Goal: Information Seeking & Learning: Ask a question

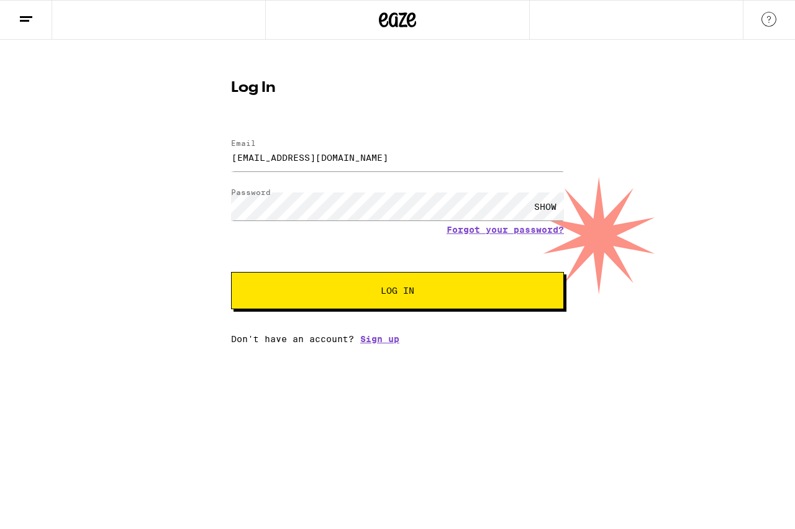
click at [546, 208] on div "SHOW" at bounding box center [545, 207] width 37 height 28
click at [362, 288] on span "Log In" at bounding box center [397, 290] width 232 height 9
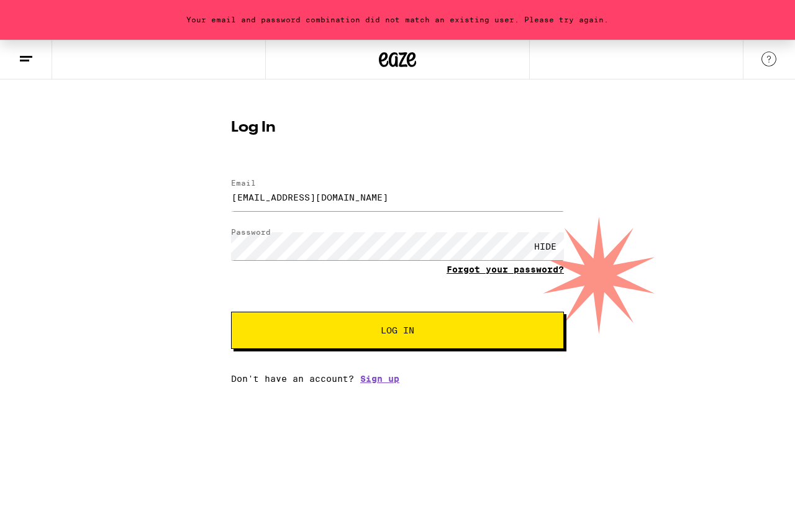
click at [493, 270] on link "Forgot your password?" at bounding box center [505, 270] width 117 height 10
click at [534, 245] on div "SHOW" at bounding box center [545, 246] width 37 height 28
click at [790, 227] on div "Your email and password combination did not match an existing user. Please try …" at bounding box center [397, 212] width 795 height 344
click at [27, 57] on line at bounding box center [26, 57] width 12 height 0
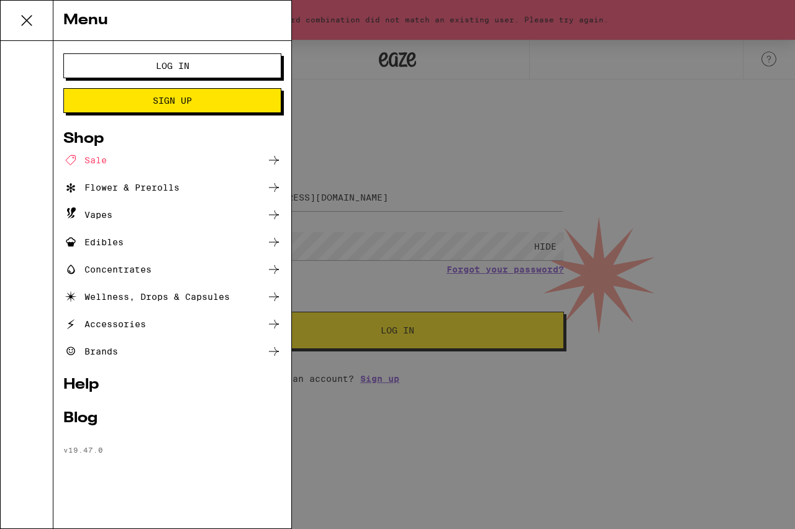
click at [97, 386] on link "Help" at bounding box center [172, 385] width 218 height 15
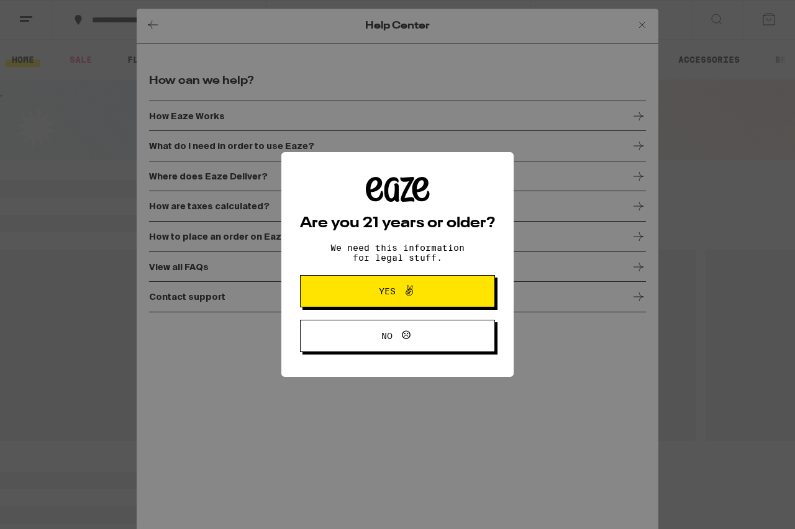
click at [373, 291] on span "Yes" at bounding box center [397, 291] width 94 height 16
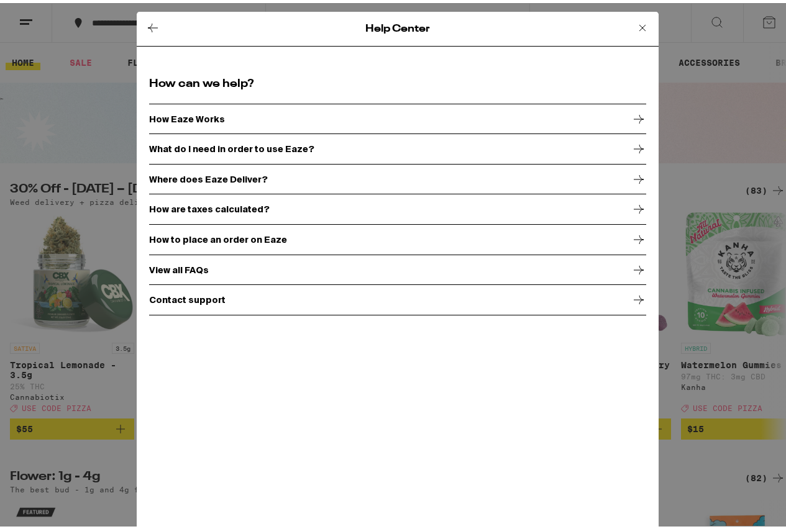
click at [197, 298] on p "Contact support" at bounding box center [187, 297] width 76 height 10
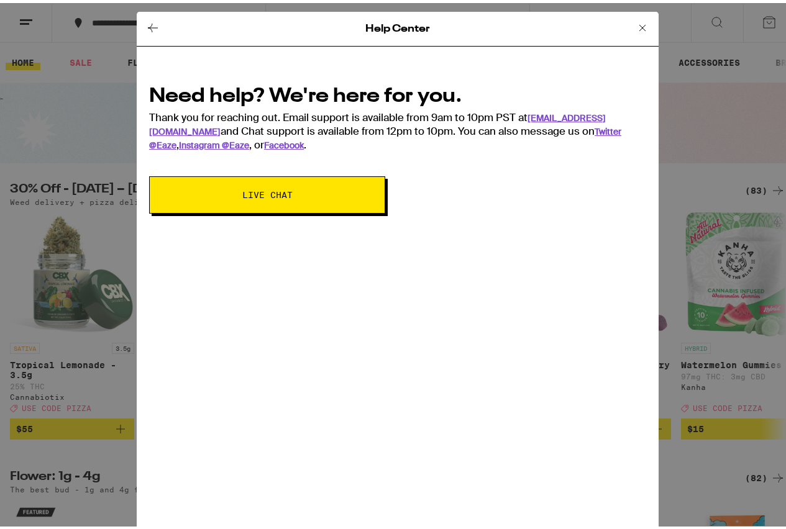
click at [258, 189] on span "Live Chat" at bounding box center [267, 192] width 50 height 9
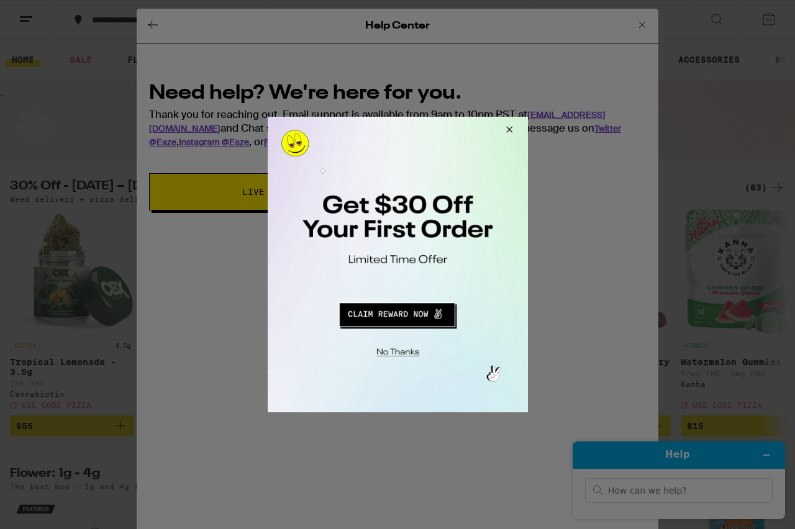
click at [683, 493] on div at bounding box center [397, 264] width 795 height 529
click at [691, 494] on div at bounding box center [397, 264] width 795 height 529
click at [686, 488] on div at bounding box center [397, 264] width 795 height 529
click at [411, 354] on button "Close Modal" at bounding box center [395, 350] width 253 height 19
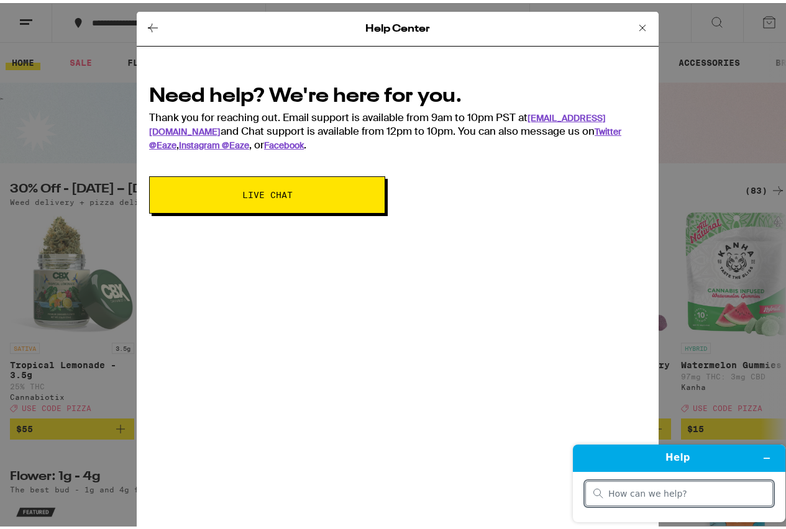
click at [656, 496] on input "search" at bounding box center [686, 493] width 157 height 11
type input "didnt receive order"
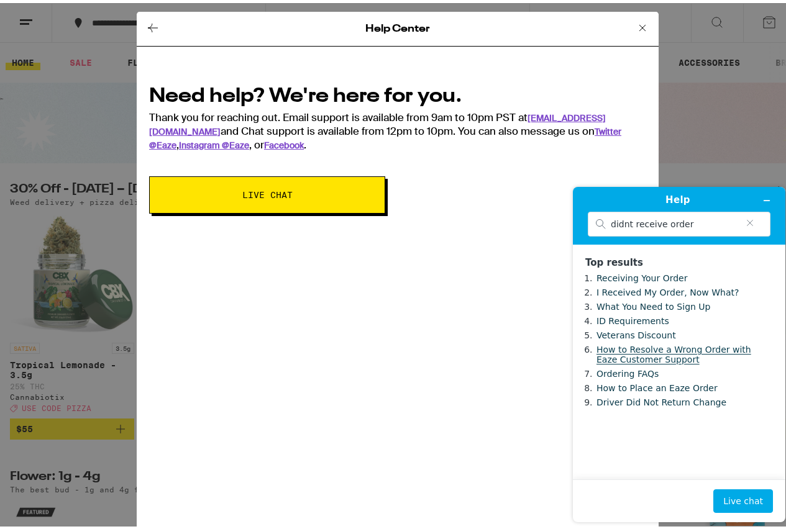
click at [659, 352] on link "How to Resolve a Wrong Order with Eaze Customer Support" at bounding box center [673, 354] width 155 height 20
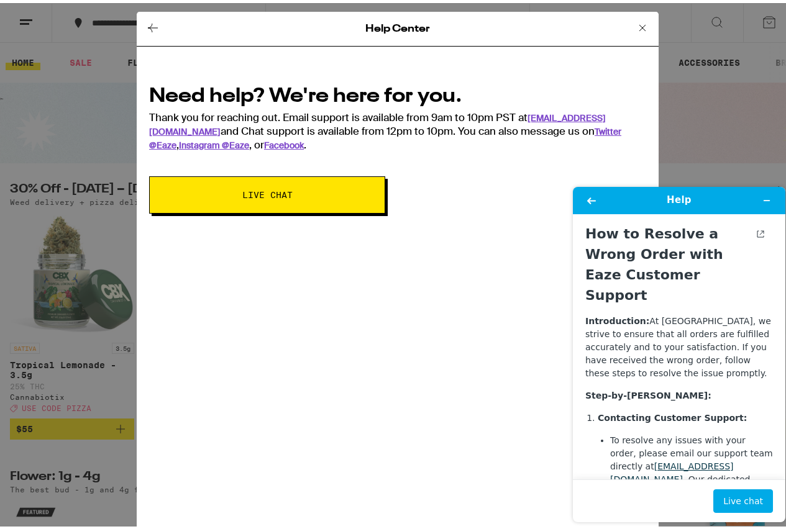
drag, startPoint x: 783, startPoint y: 267, endPoint x: 779, endPoint y: 286, distance: 19.6
click at [779, 286] on div "Help How to Resolve a Wrong Order with Eaze Customer Support Introduction: At E…" at bounding box center [679, 353] width 212 height 335
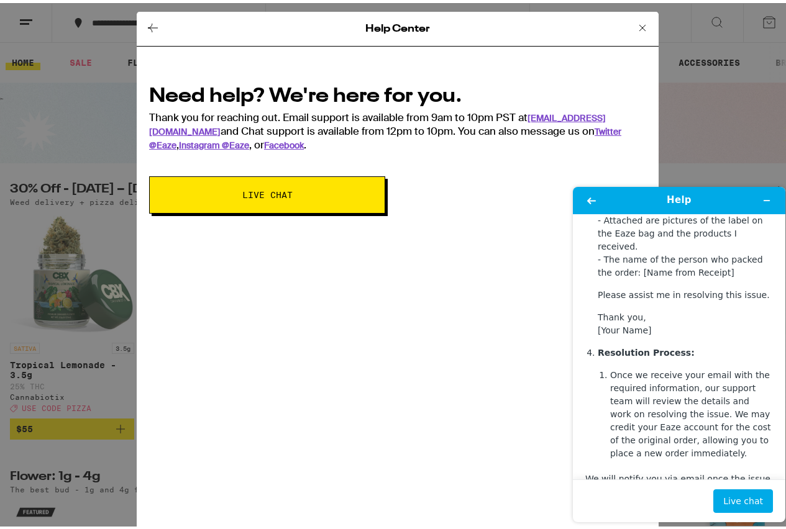
scroll to position [744, 0]
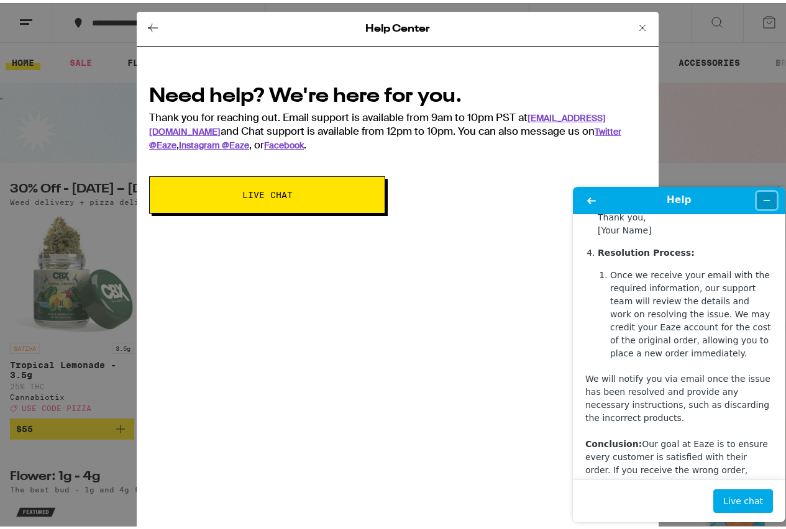
click at [767, 199] on icon "Minimize widget" at bounding box center [766, 200] width 9 height 9
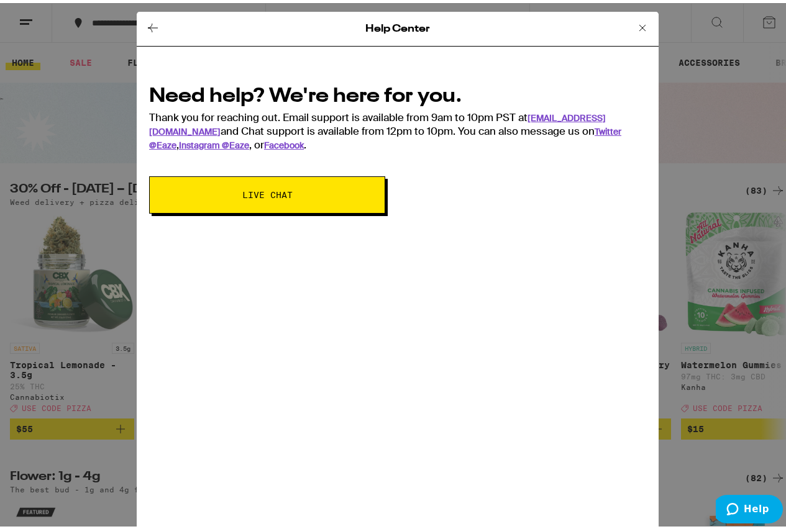
click at [635, 22] on icon at bounding box center [642, 24] width 15 height 15
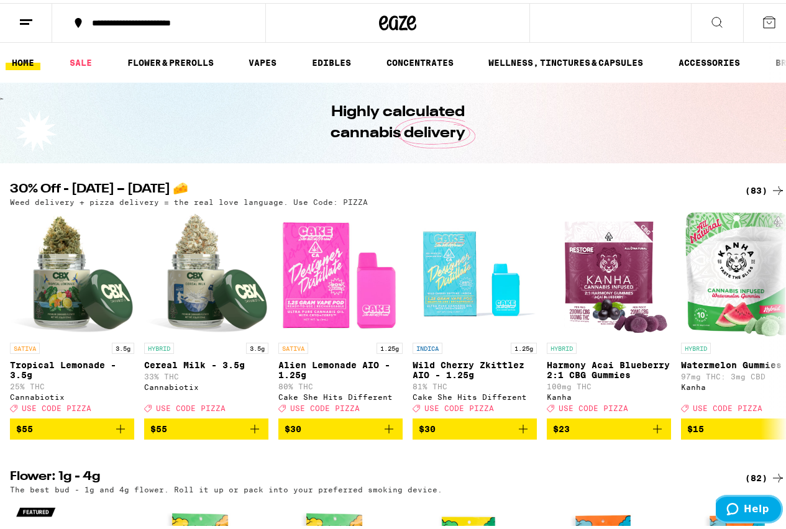
click at [747, 508] on span "Help" at bounding box center [756, 508] width 25 height 11
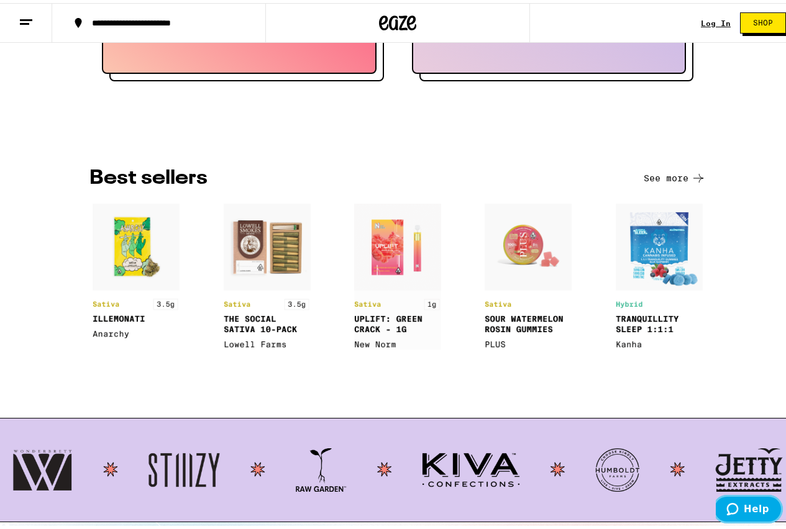
click at [744, 508] on span "Help" at bounding box center [734, 509] width 17 height 12
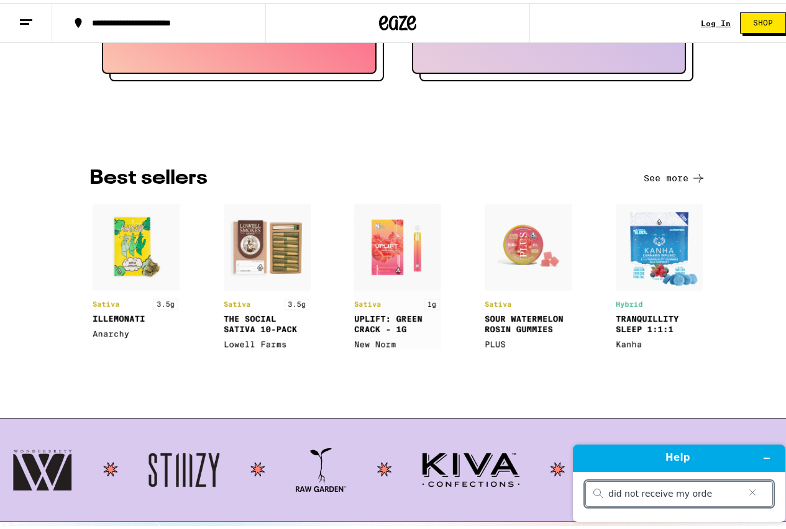
type input "did not receive my order"
click at [711, 498] on input "did not receive my order" at bounding box center [674, 493] width 132 height 11
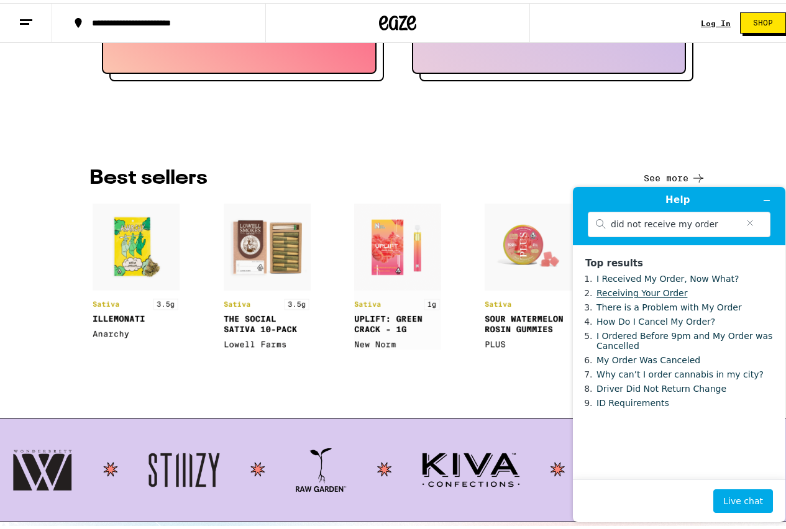
click at [659, 295] on link "Receiving Your Order" at bounding box center [641, 293] width 91 height 10
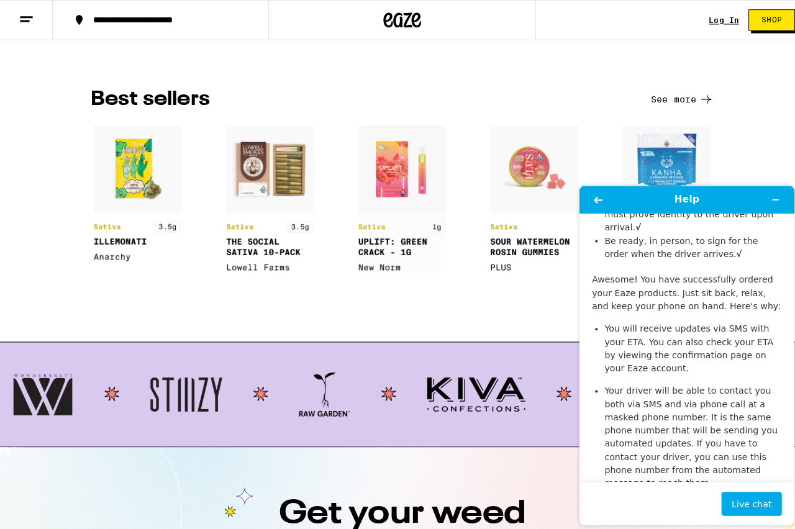
scroll to position [895, 0]
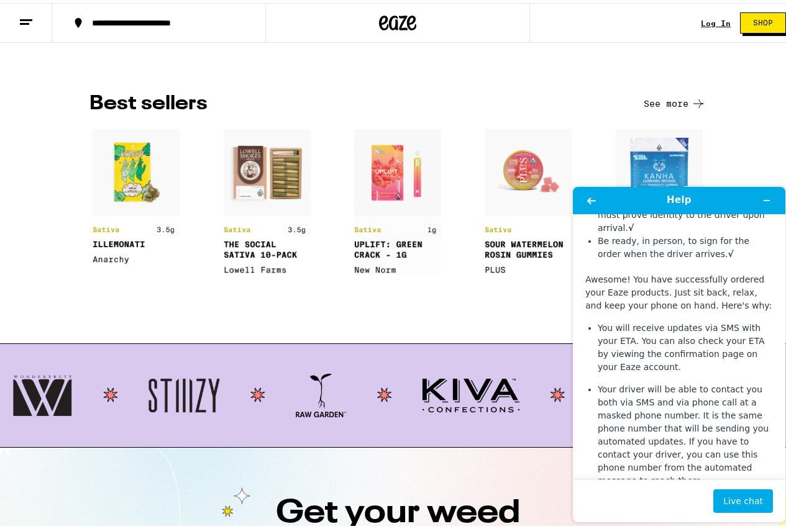
click at [189, 21] on div "**********" at bounding box center [165, 20] width 159 height 9
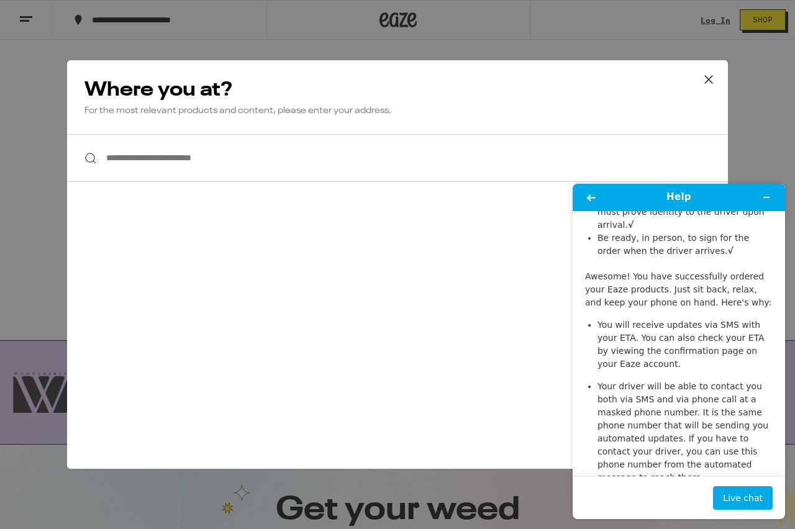
click at [253, 158] on input "**********" at bounding box center [397, 158] width 661 height 48
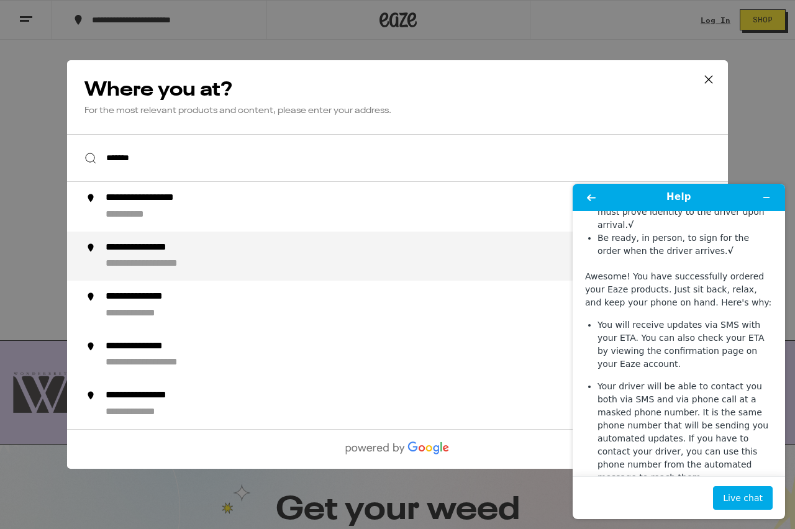
click at [140, 257] on div "**********" at bounding box center [423, 257] width 634 height 30
type input "**********"
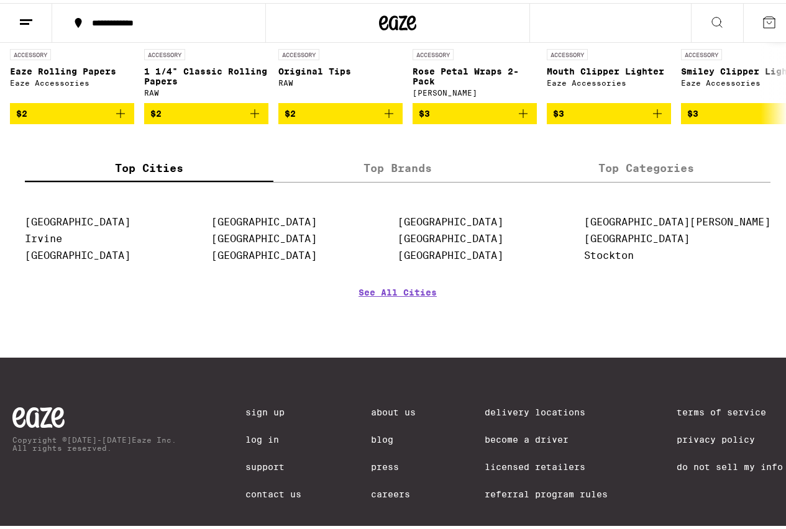
scroll to position [4548, 0]
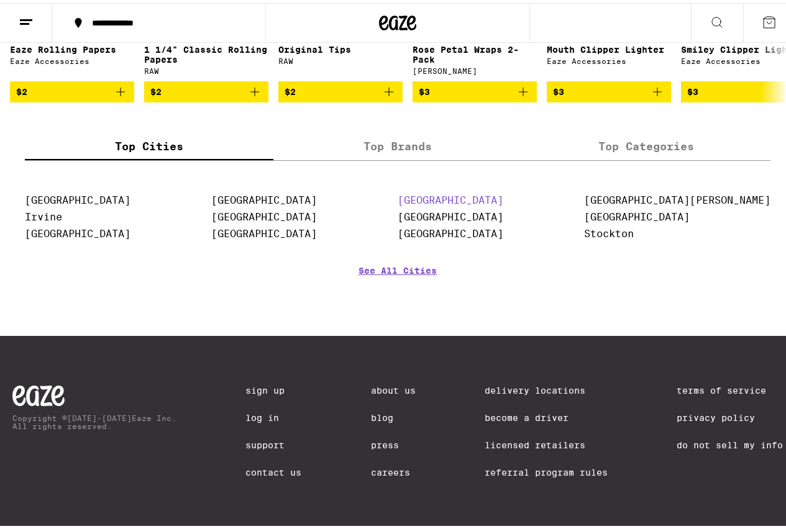
click at [503, 203] on link "Sacramento" at bounding box center [451, 197] width 106 height 12
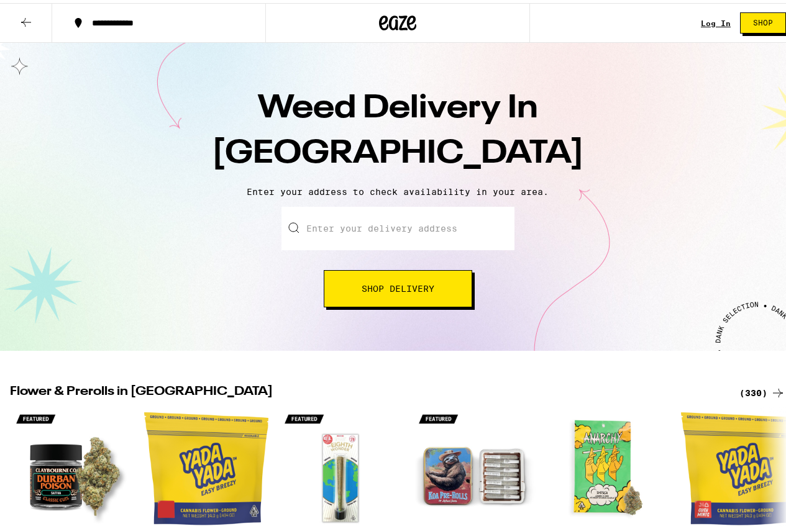
click at [705, 18] on div "Log In" at bounding box center [716, 20] width 30 height 8
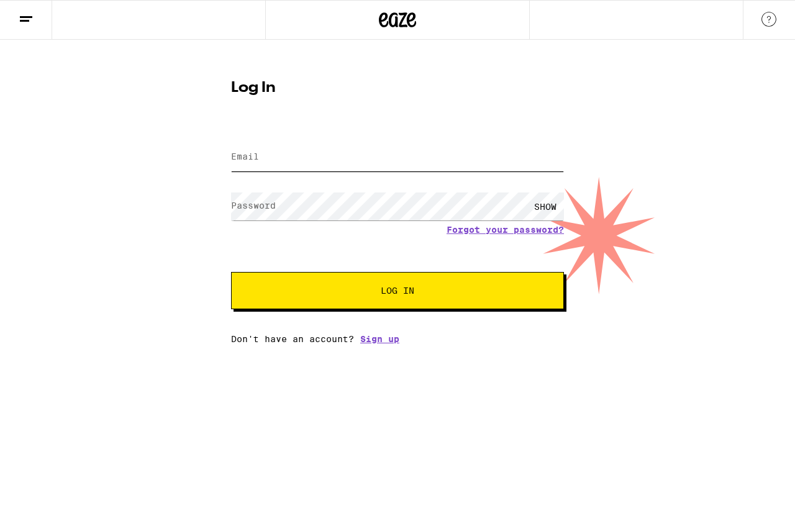
type input "albertsilva118@gmail.com"
click at [549, 204] on div "SHOW" at bounding box center [545, 207] width 37 height 28
click at [504, 227] on link "Forgot your password?" at bounding box center [505, 230] width 117 height 10
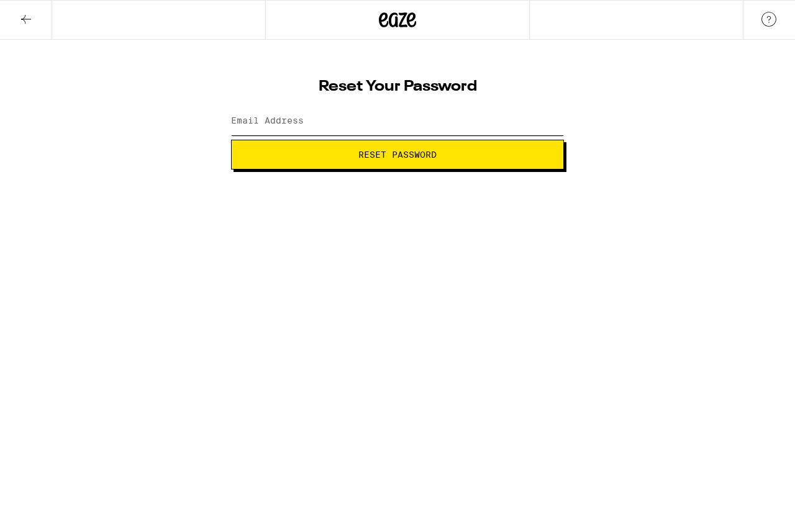
click at [335, 116] on input "Email Address" at bounding box center [397, 121] width 333 height 28
type input "albertsilva118@gmail.com"
click at [350, 160] on button "Reset Password" at bounding box center [397, 155] width 333 height 30
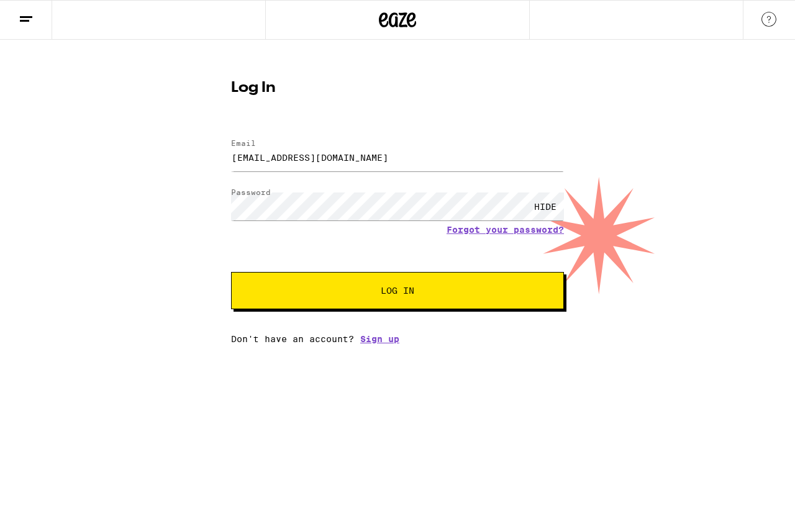
click at [349, 295] on span "Log In" at bounding box center [397, 290] width 232 height 9
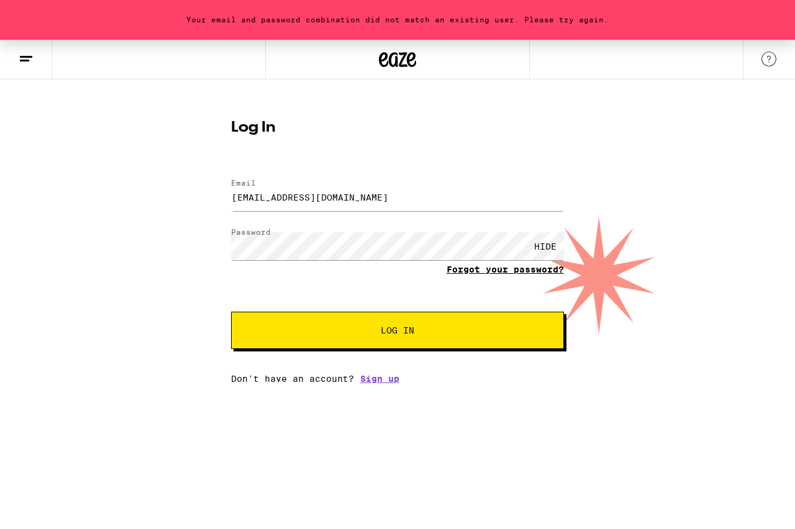
click at [492, 273] on link "Forgot your password?" at bounding box center [505, 270] width 117 height 10
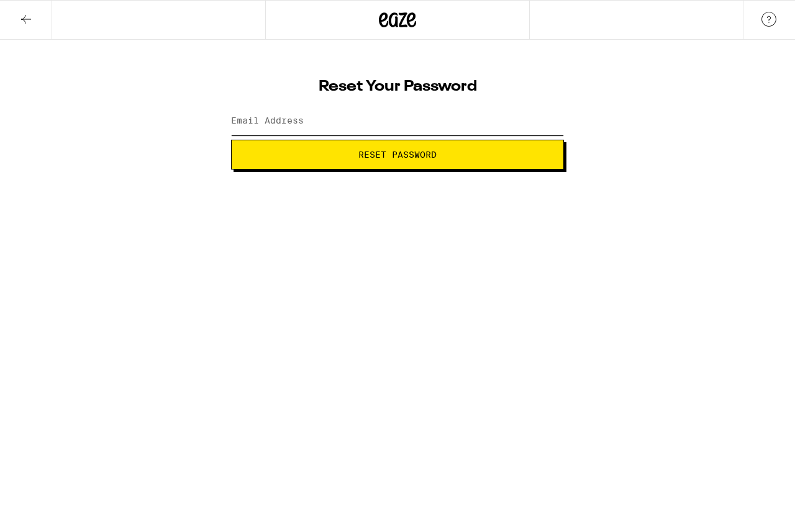
click at [313, 112] on input "Email Address" at bounding box center [397, 121] width 333 height 28
type input "[EMAIL_ADDRESS][DOMAIN_NAME]"
click at [376, 155] on span "Reset Password" at bounding box center [397, 154] width 78 height 9
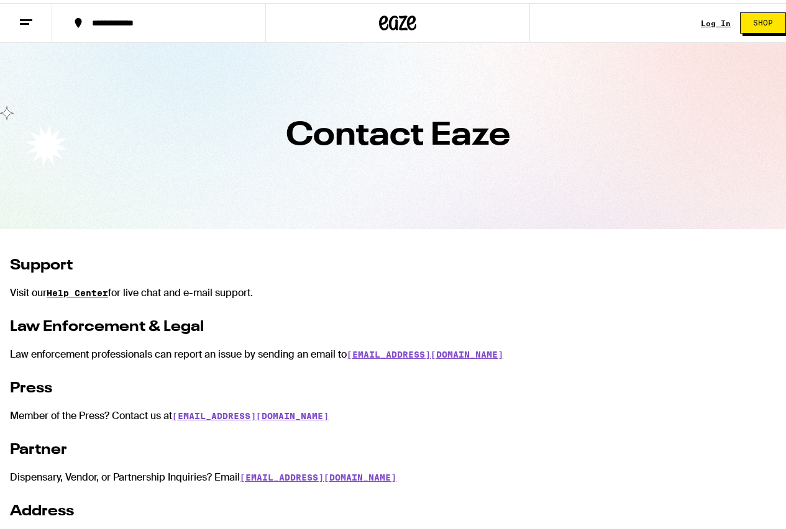
click at [95, 290] on link "Help Center" at bounding box center [78, 290] width 62 height 10
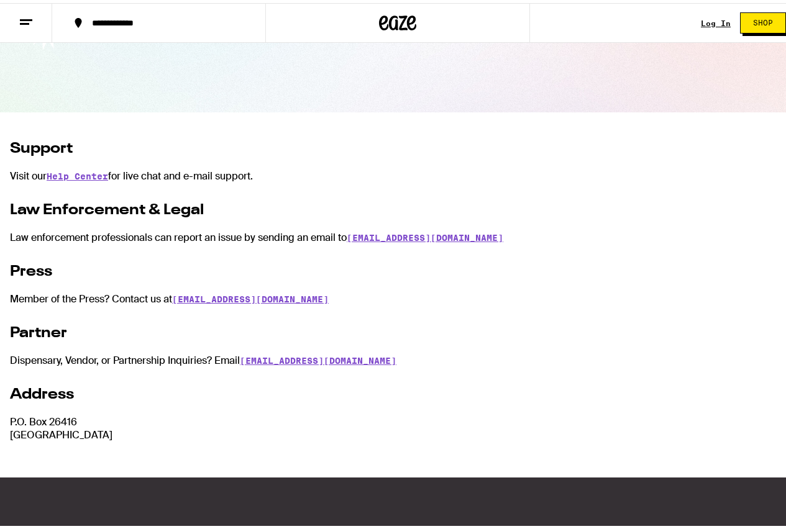
scroll to position [224, 0]
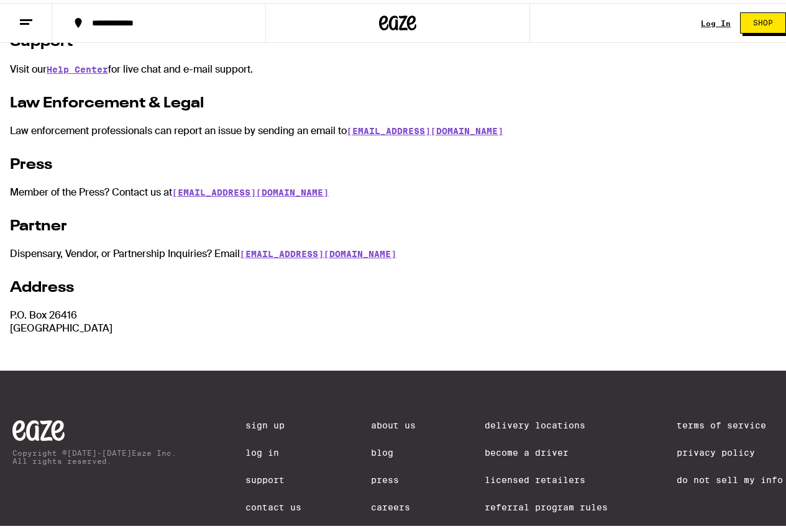
click at [706, 17] on div "Log In" at bounding box center [716, 20] width 30 height 8
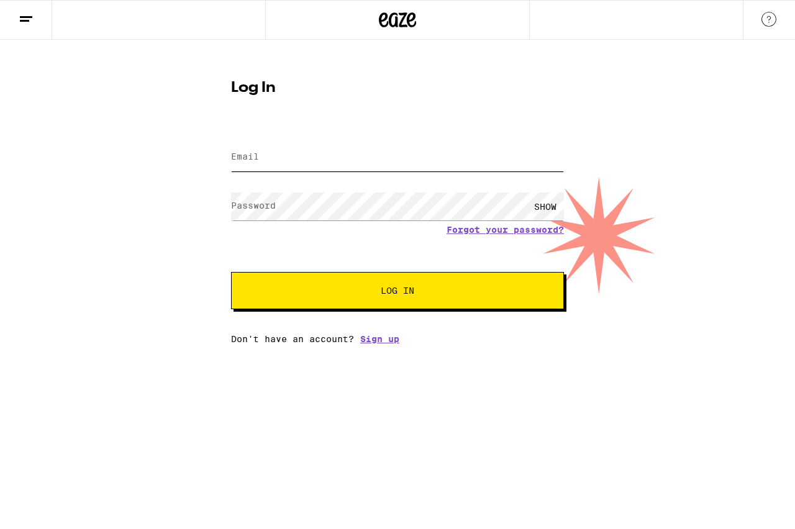
type input "albertsilva118@gmail.com"
click at [543, 206] on div "SHOW" at bounding box center [545, 207] width 37 height 28
click at [364, 293] on span "Log In" at bounding box center [397, 290] width 232 height 9
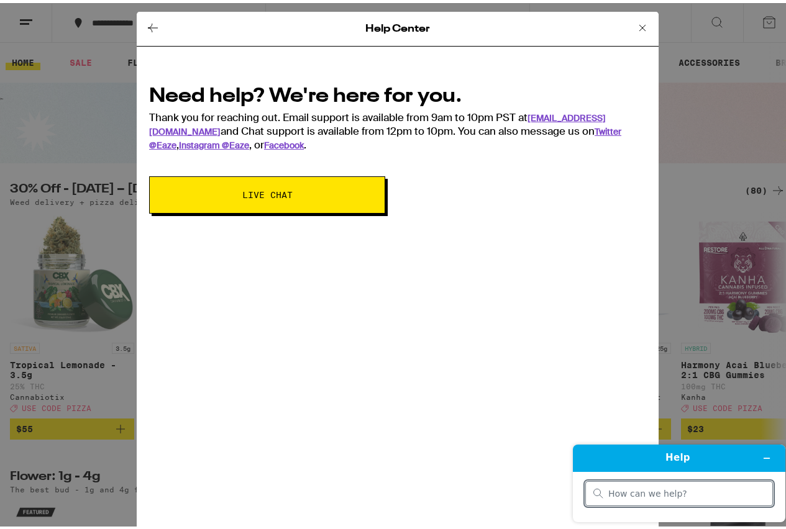
click at [709, 490] on input "search" at bounding box center [686, 493] width 157 height 11
drag, startPoint x: 640, startPoint y: 464, endPoint x: 572, endPoint y: 322, distance: 157.6
click at [572, 434] on html "Help did not receive my order" at bounding box center [679, 483] width 232 height 98
click at [710, 500] on div "did not receive my order" at bounding box center [679, 493] width 188 height 25
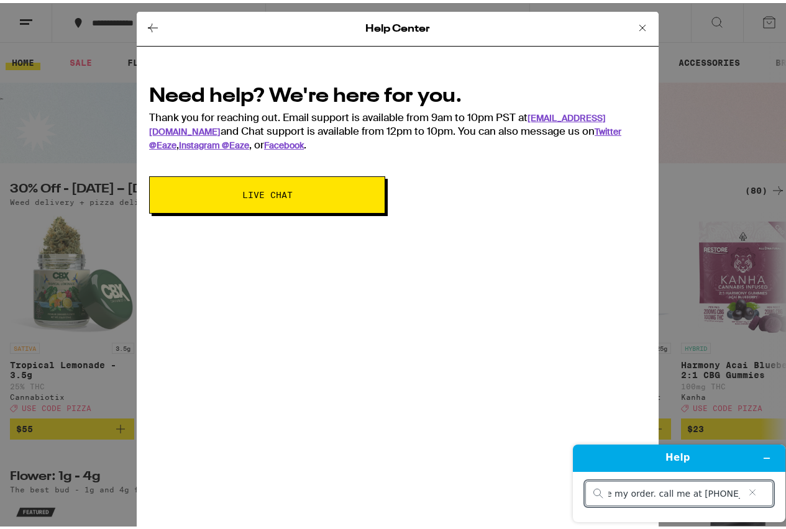
type input "did not receive my order. call me at [PHONE_NUMBER]"
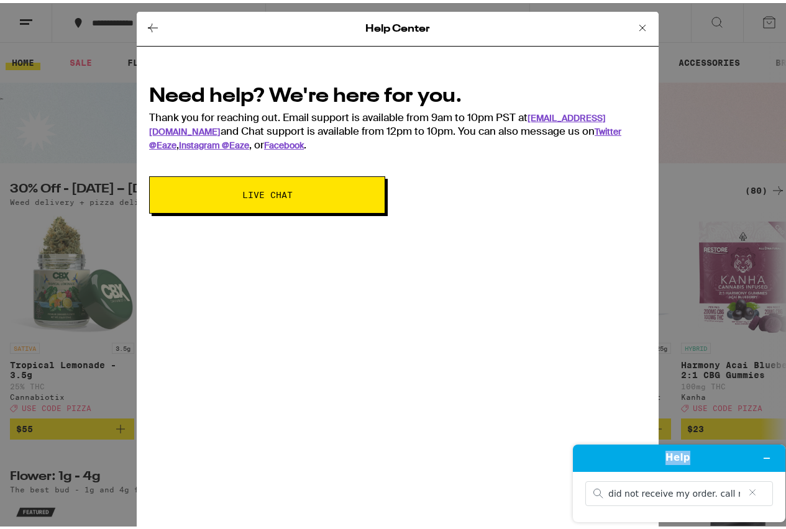
drag, startPoint x: 689, startPoint y: 465, endPoint x: 683, endPoint y: 404, distance: 61.2
click at [683, 434] on html "Help did not receive my order. call me at [PHONE_NUMBER]" at bounding box center [679, 483] width 232 height 98
click at [635, 24] on icon at bounding box center [642, 24] width 15 height 15
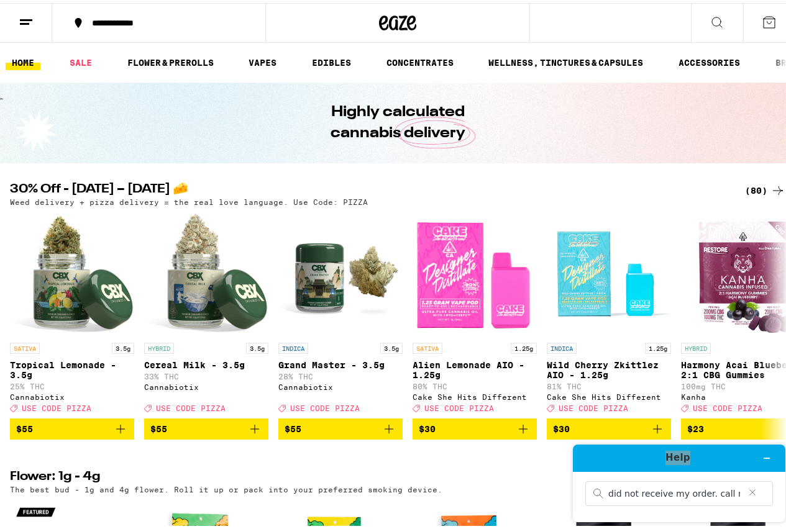
click at [762, 23] on icon at bounding box center [769, 19] width 15 height 15
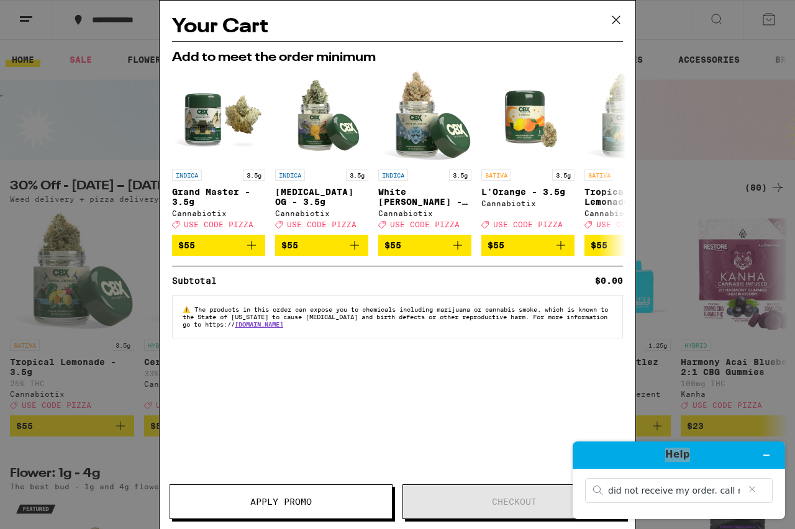
click at [616, 19] on icon at bounding box center [616, 19] width 7 height 7
